Goal: Information Seeking & Learning: Learn about a topic

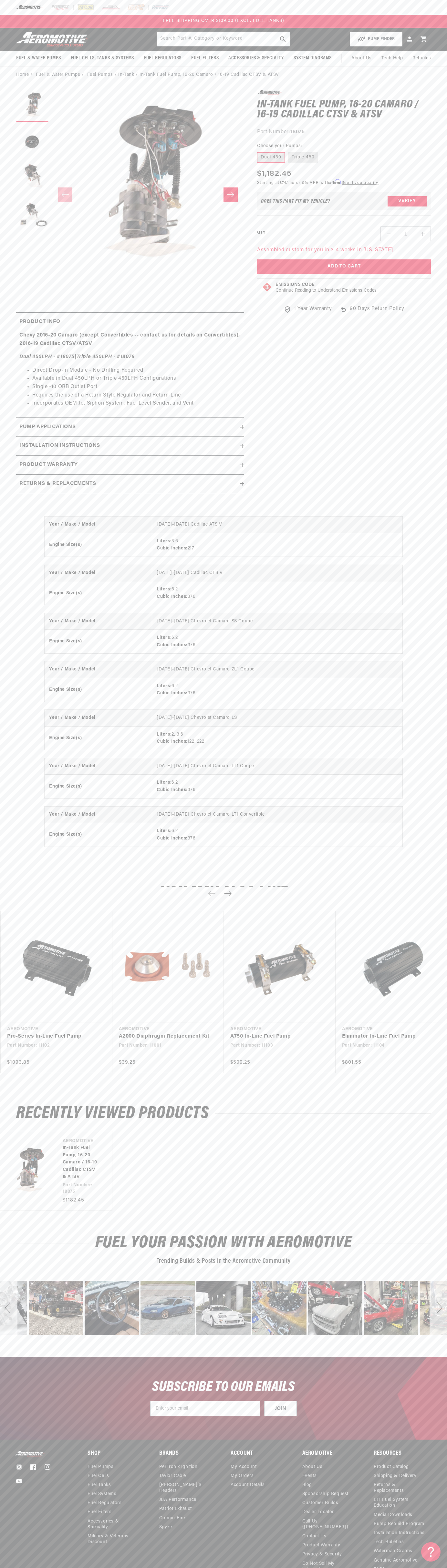
click at [158, 24] on div "FREE SHIPPING OVER $109.00 (EXCL. FUEL TANKS)" at bounding box center [224, 21] width 153 height 7
click at [423, 512] on div "Year / Make / Model 2016-2019 Cadillac ATS V Engine Size(s) Liters: 3.6 Cubic I…" at bounding box center [224, 687] width 447 height 368
click at [411, 1563] on html "Skip to content Your cart Your cart is empty Loading... You may also like Subto…" at bounding box center [224, 784] width 447 height 1568
click at [28, 421] on summary "Pump Applications" at bounding box center [130, 427] width 228 height 19
